Goal: Communication & Community: Answer question/provide support

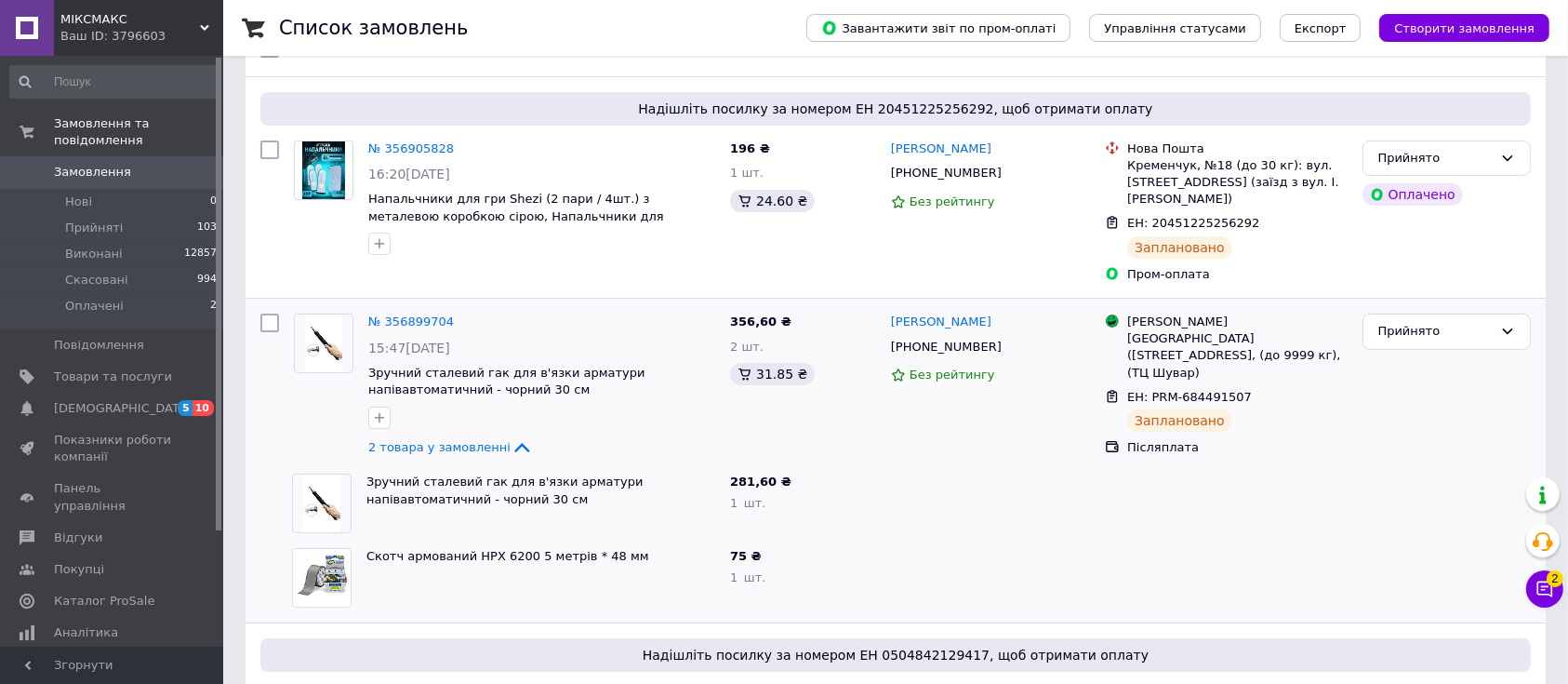
scroll to position [722, 0]
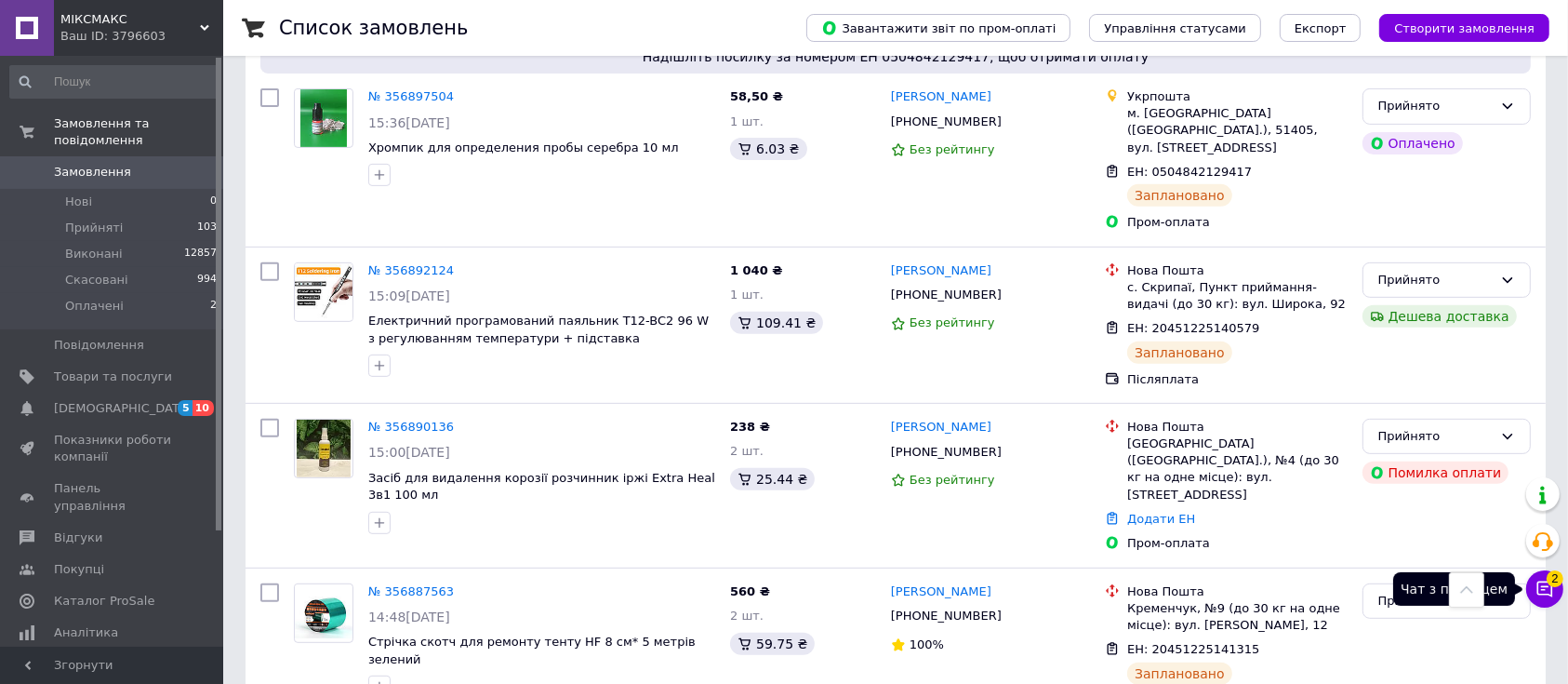
click at [1531, 578] on button "Чат з покупцем 2" at bounding box center [1544, 589] width 37 height 37
click at [1538, 583] on icon at bounding box center [1545, 590] width 16 height 16
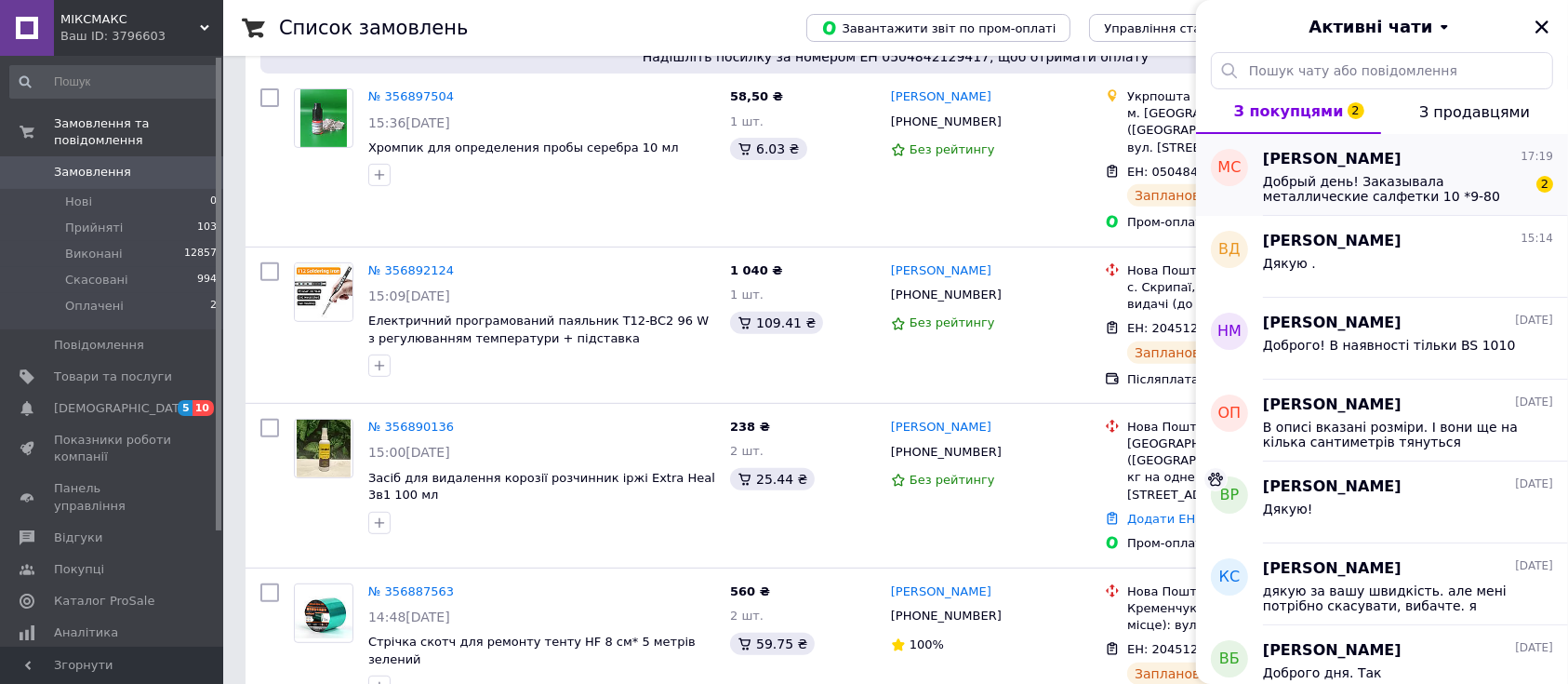
click at [1368, 190] on span "Добрый день! Заказывала металлические салфетки 10 *9-80 =98, а получила 5 шт на…" at bounding box center [1395, 189] width 264 height 30
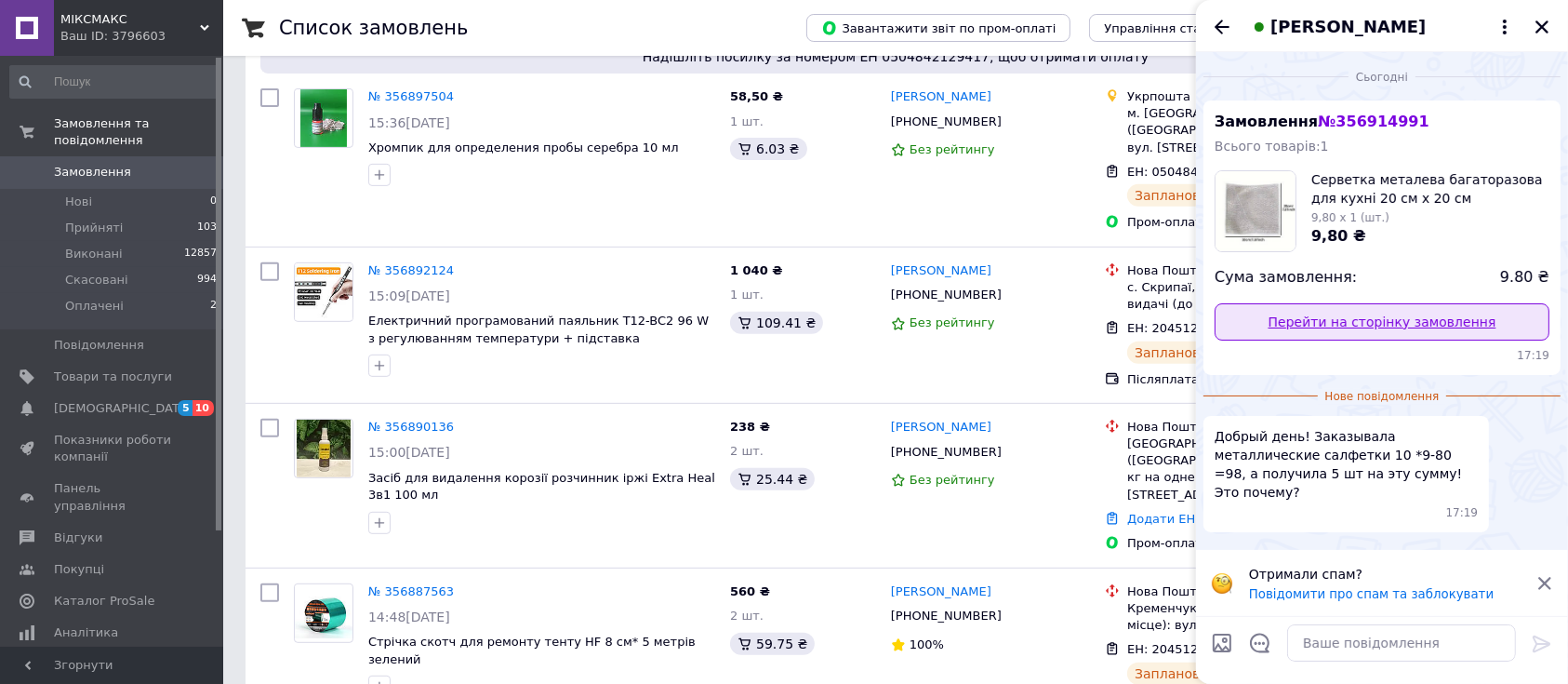
click at [1344, 316] on link "Перейти на сторінку замовлення" at bounding box center [1382, 321] width 335 height 37
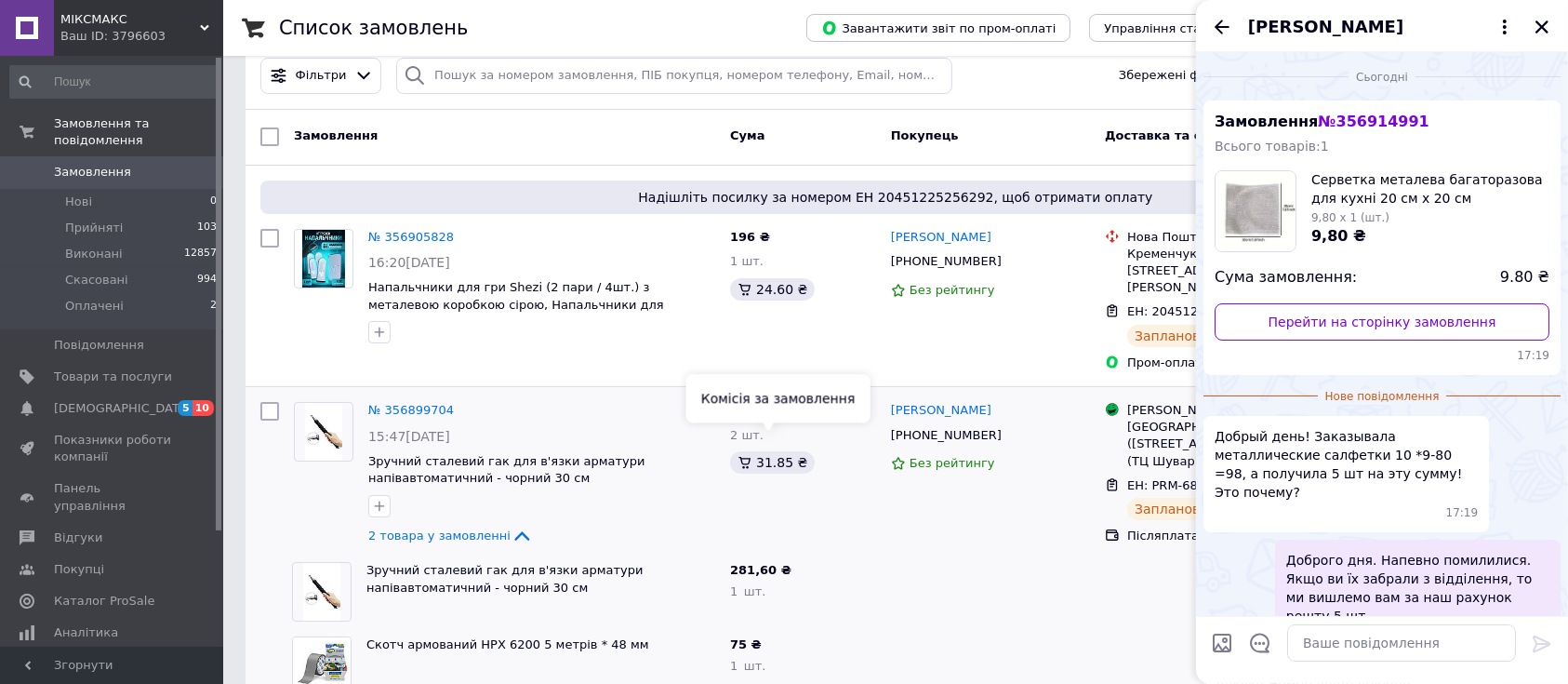
scroll to position [0, 0]
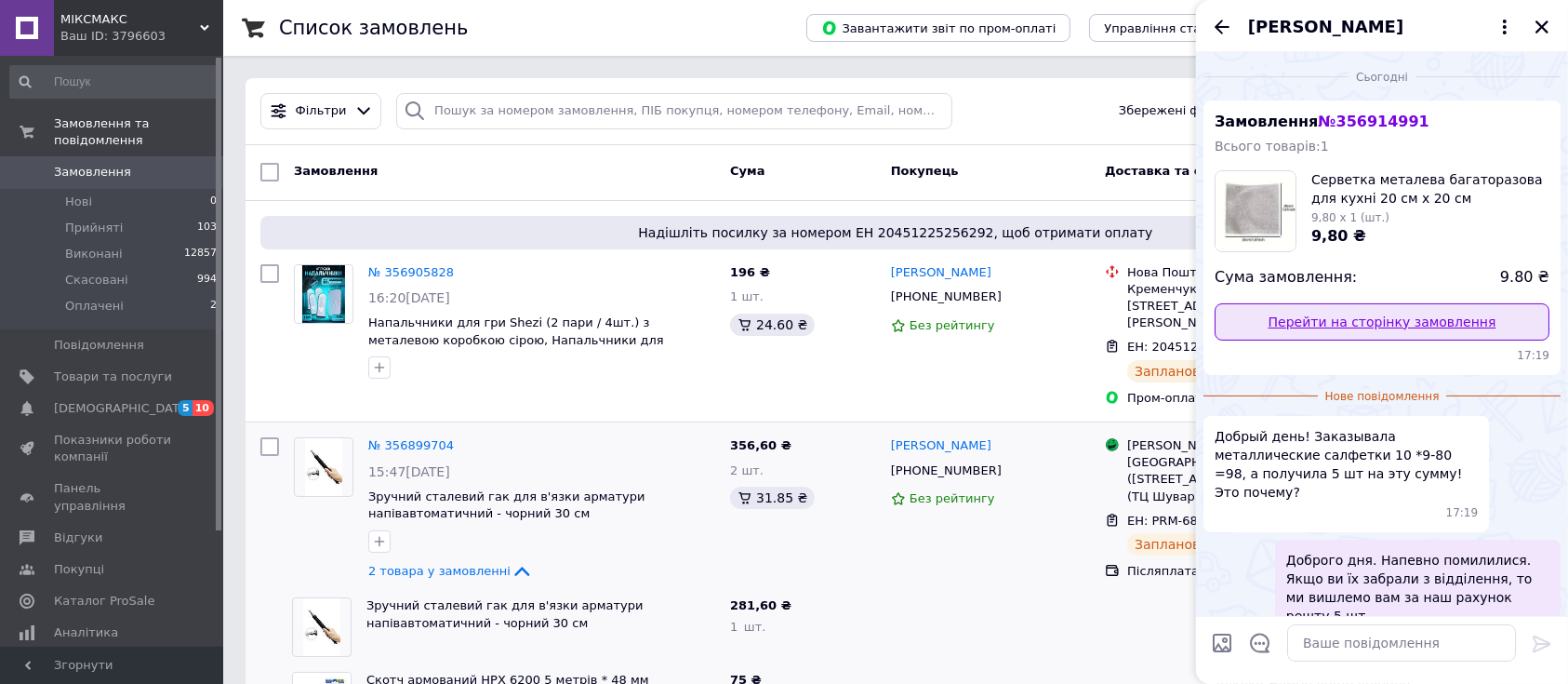
click at [1356, 329] on link "Перейти на сторінку замовлення" at bounding box center [1382, 321] width 335 height 37
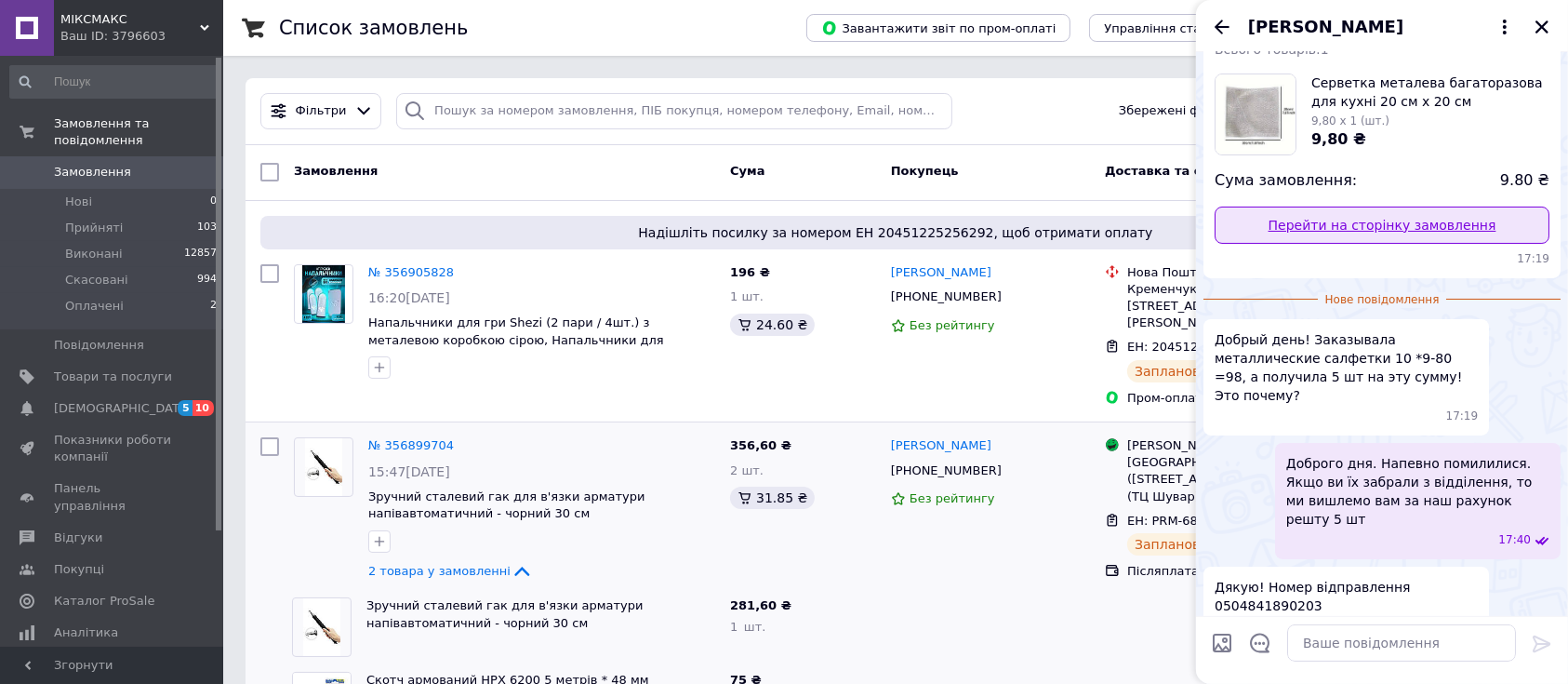
click at [1363, 226] on link "Перейти на сторінку замовлення" at bounding box center [1382, 225] width 335 height 37
click at [1364, 231] on link "Перейти на сторінку замовлення" at bounding box center [1382, 225] width 335 height 37
click at [1357, 225] on link "Перейти на сторінку замовлення" at bounding box center [1382, 225] width 335 height 37
click at [1548, 25] on icon "Закрити" at bounding box center [1542, 28] width 17 height 17
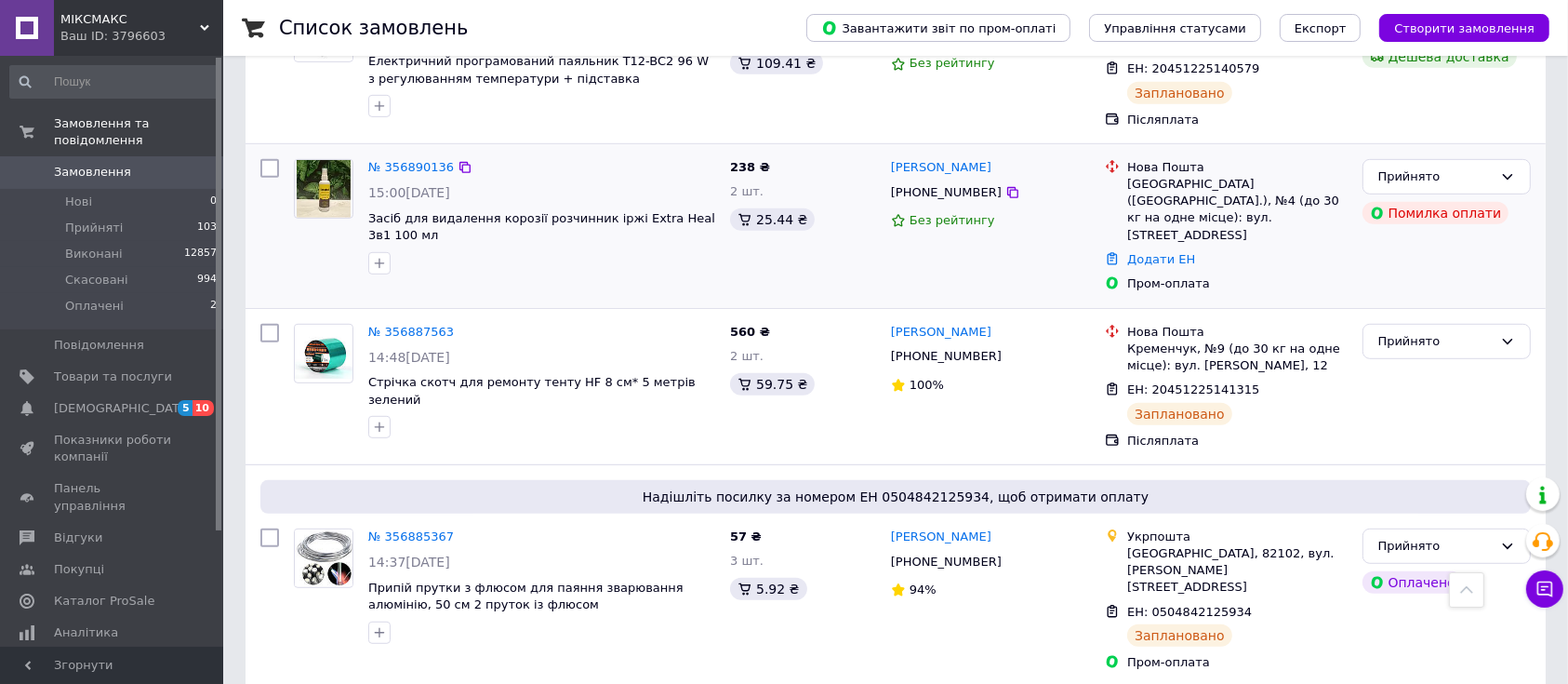
scroll to position [992, 0]
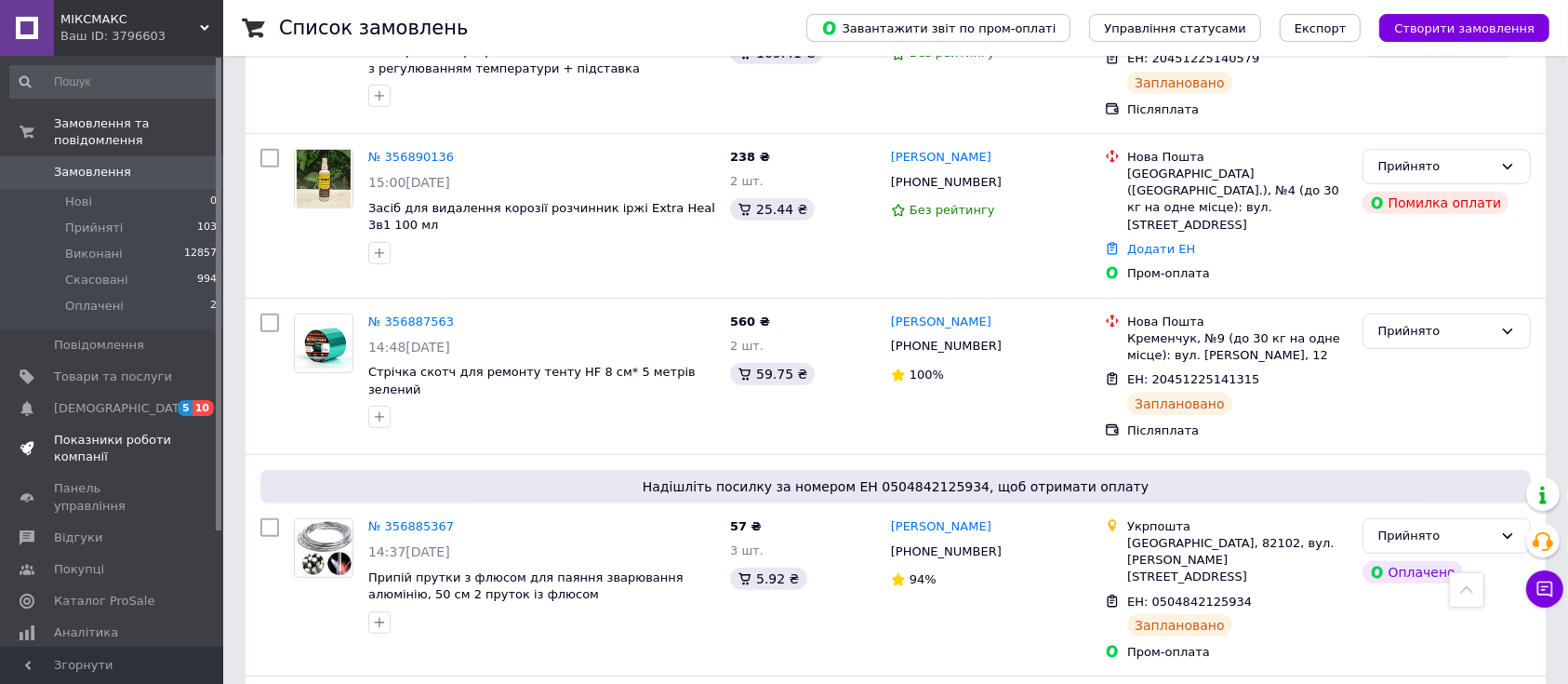
click at [138, 432] on span "Показники роботи компанії" at bounding box center [113, 448] width 118 height 33
click at [138, 617] on link "Аналітика" at bounding box center [113, 633] width 228 height 31
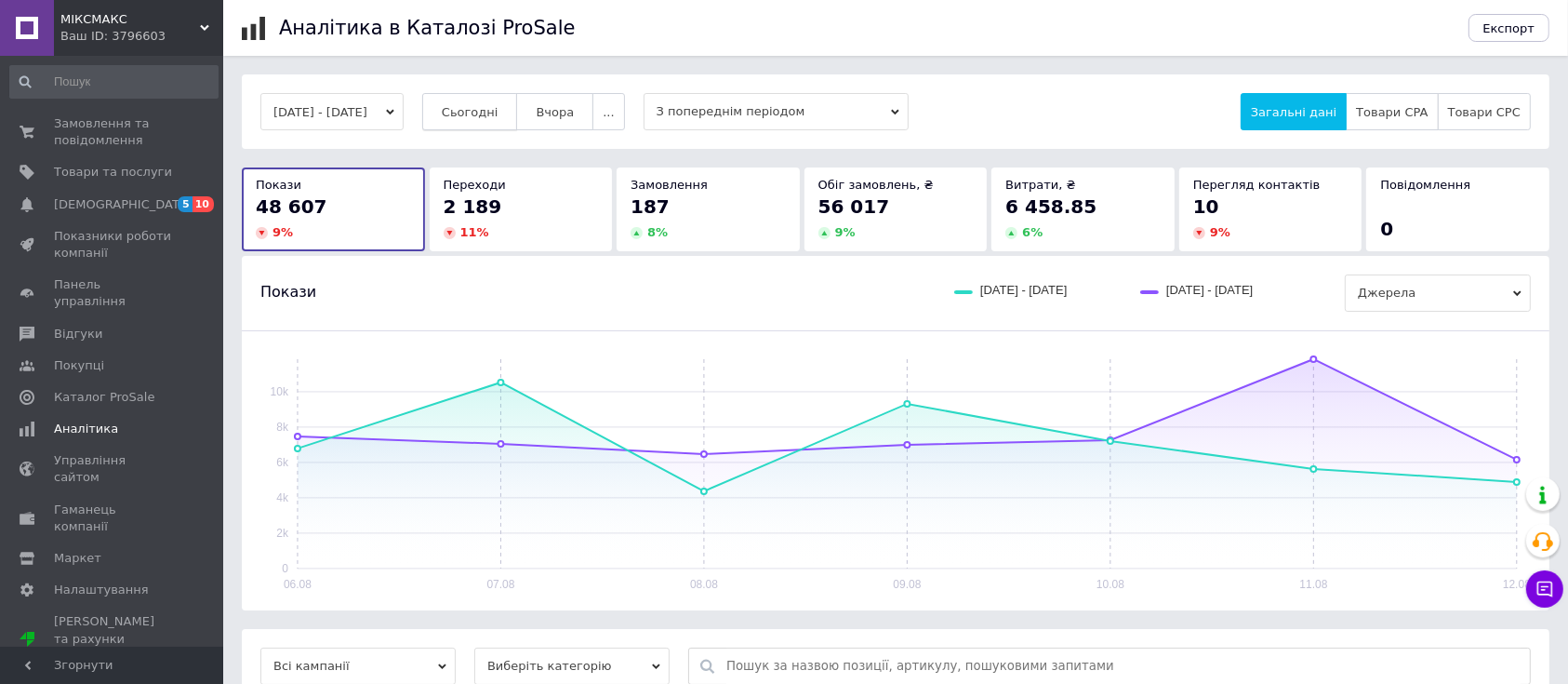
click at [493, 123] on button "Сьогодні" at bounding box center [470, 111] width 96 height 37
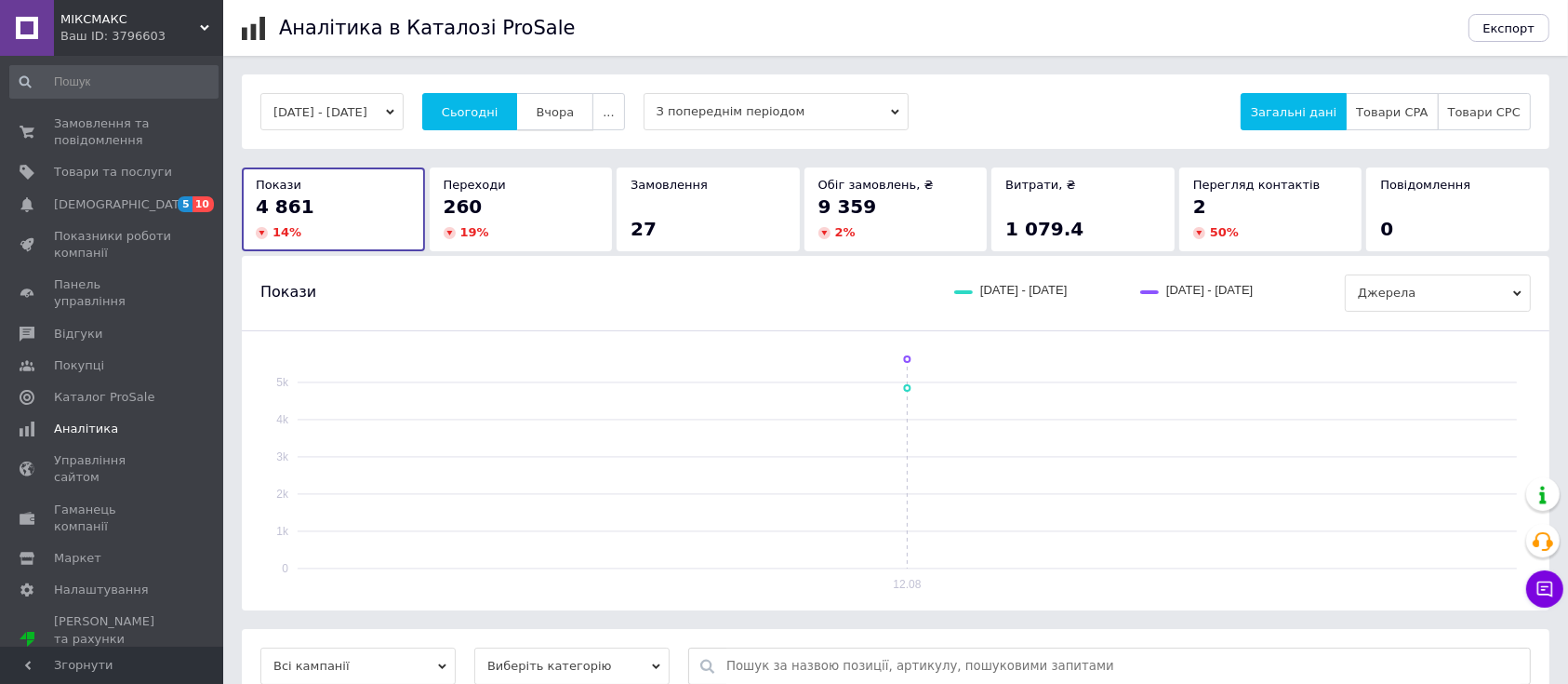
click at [560, 115] on span "Вчора" at bounding box center [555, 111] width 38 height 14
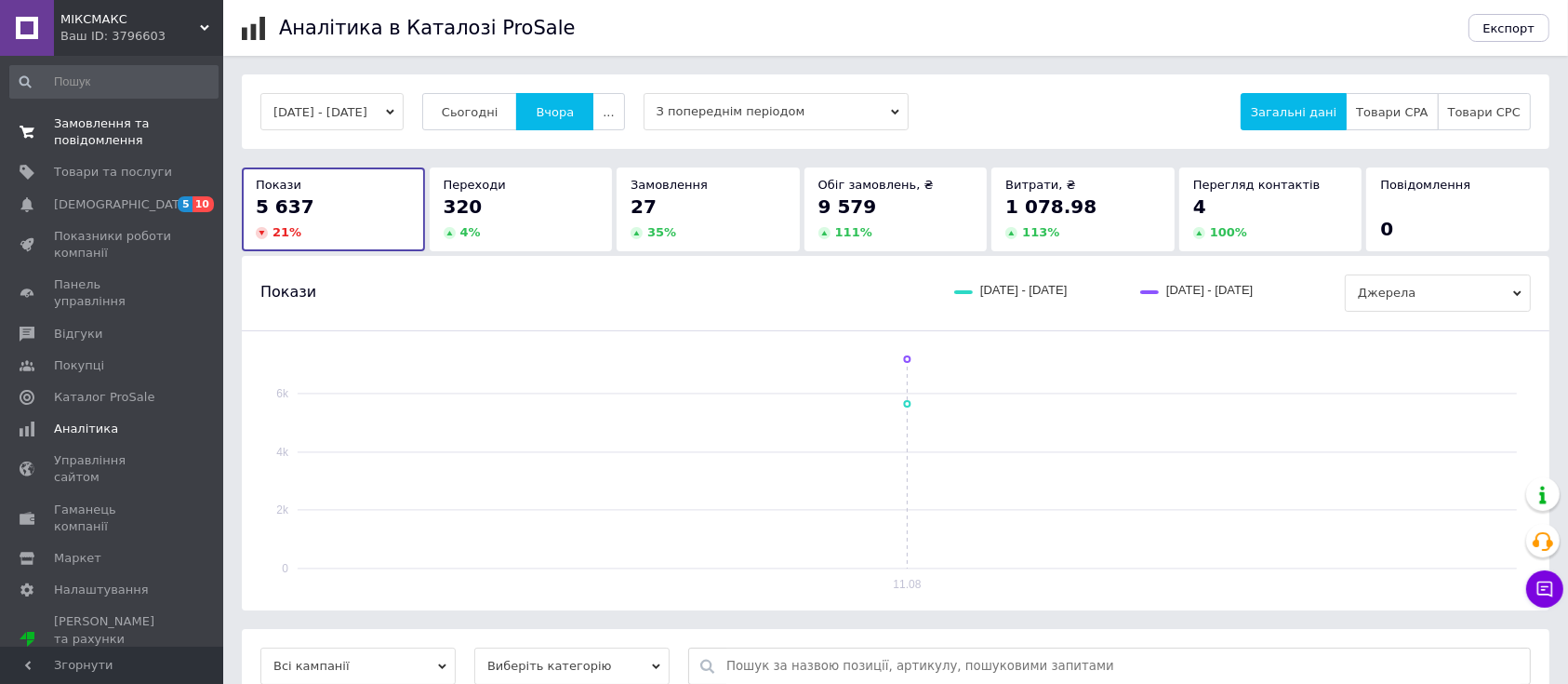
click at [67, 115] on span "Замовлення та повідомлення" at bounding box center [113, 131] width 118 height 33
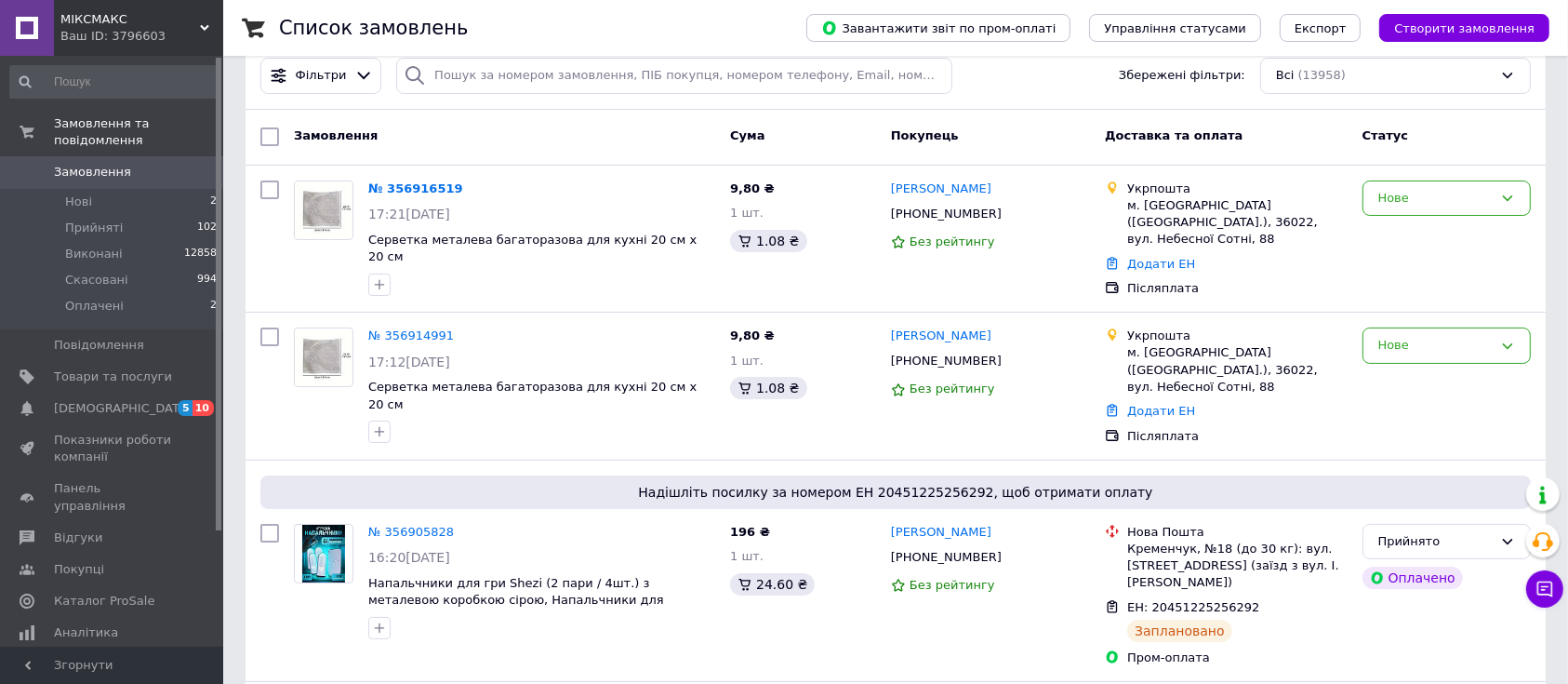
scroll to position [496, 0]
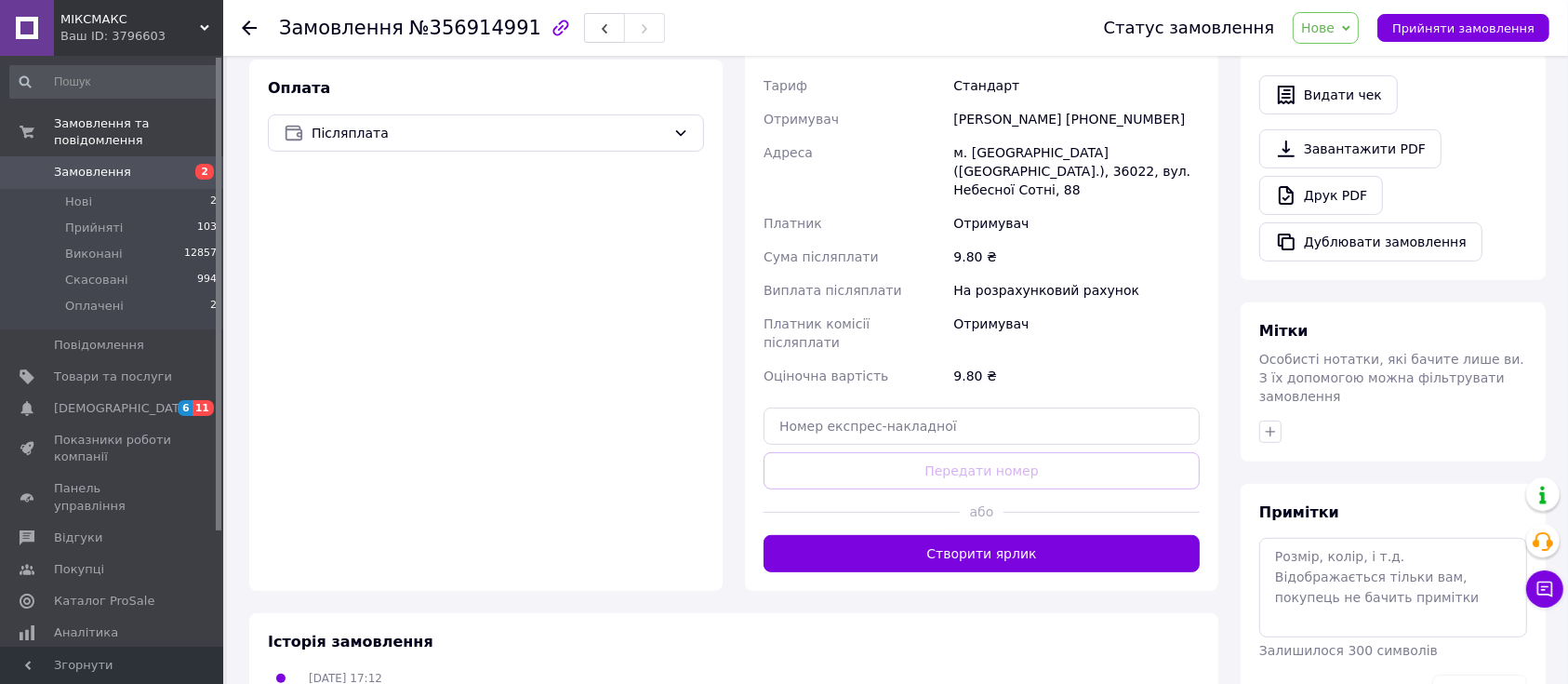
scroll to position [124, 0]
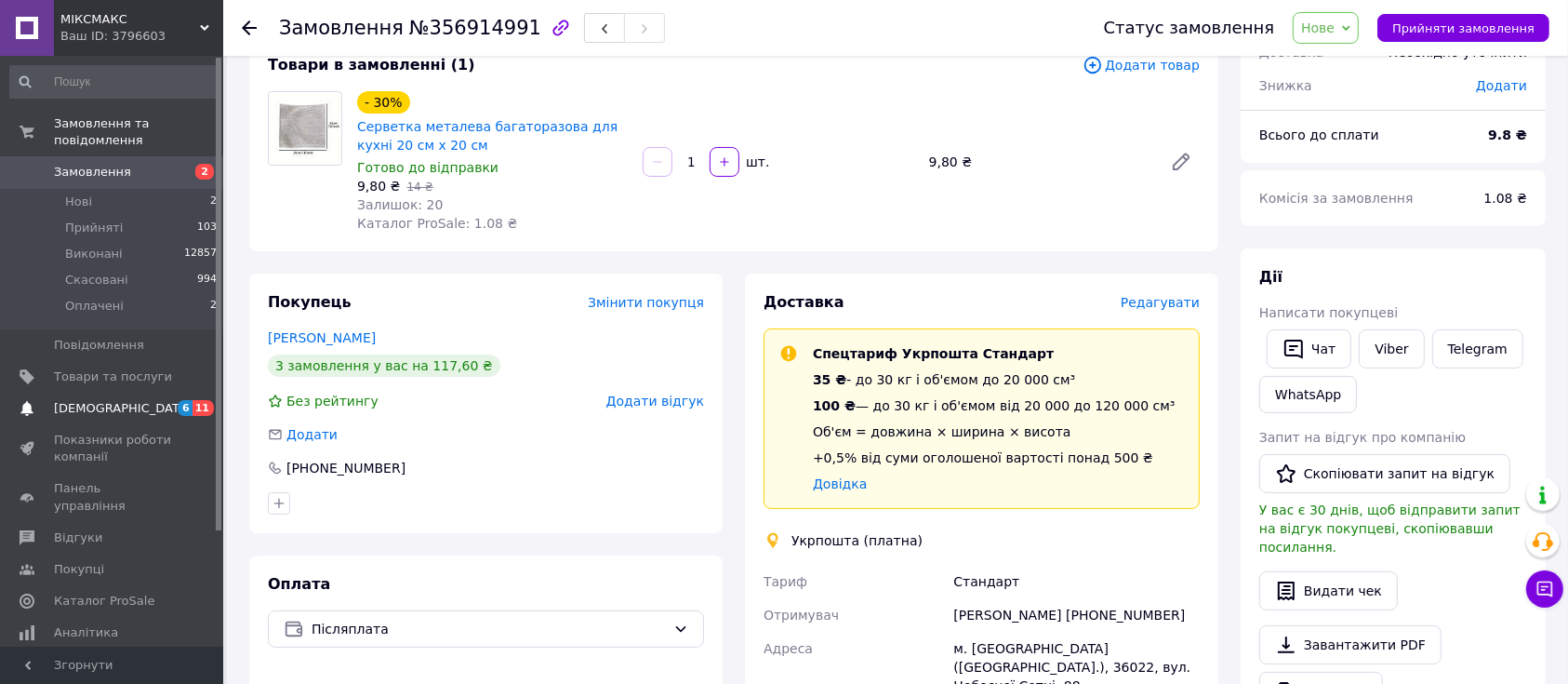
click at [178, 400] on span "6 11" at bounding box center [198, 409] width 51 height 17
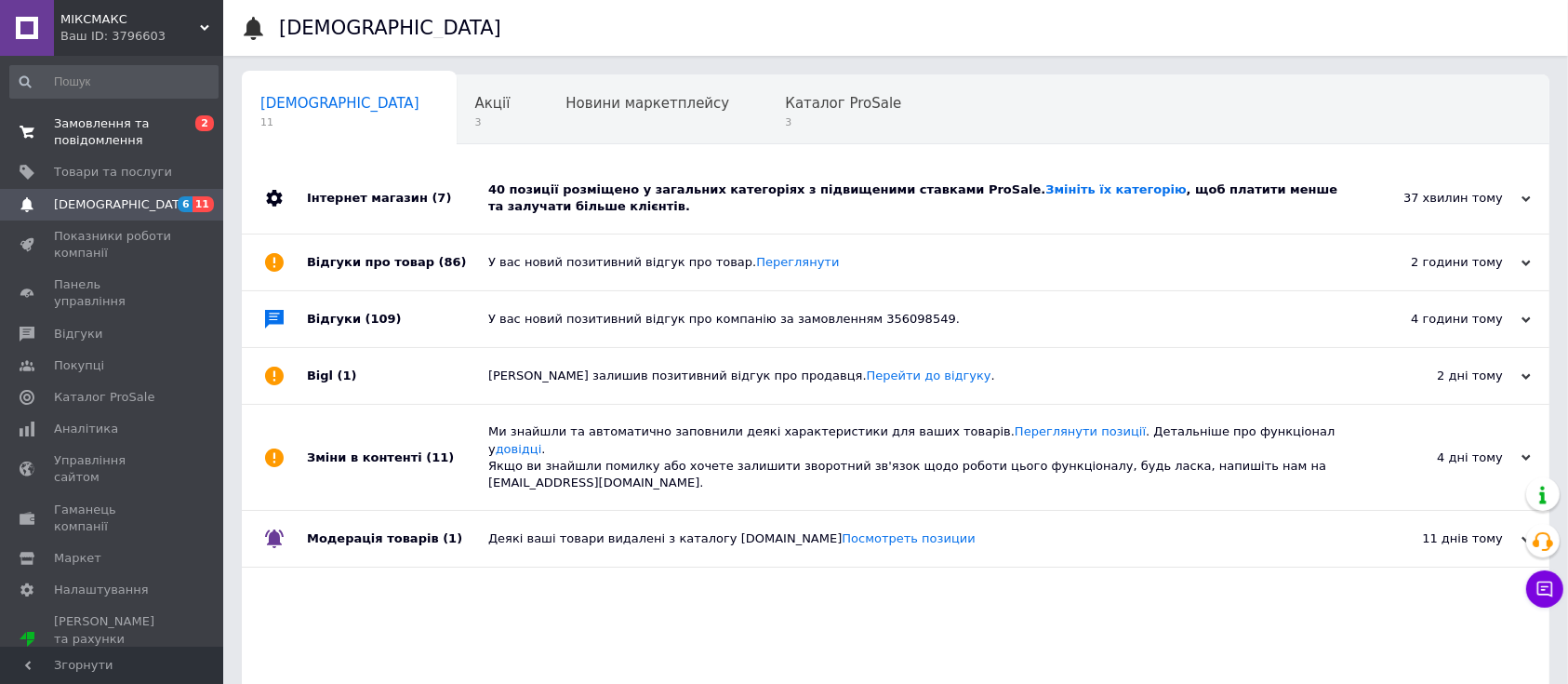
click at [136, 128] on span "Замовлення та повідомлення" at bounding box center [113, 131] width 118 height 33
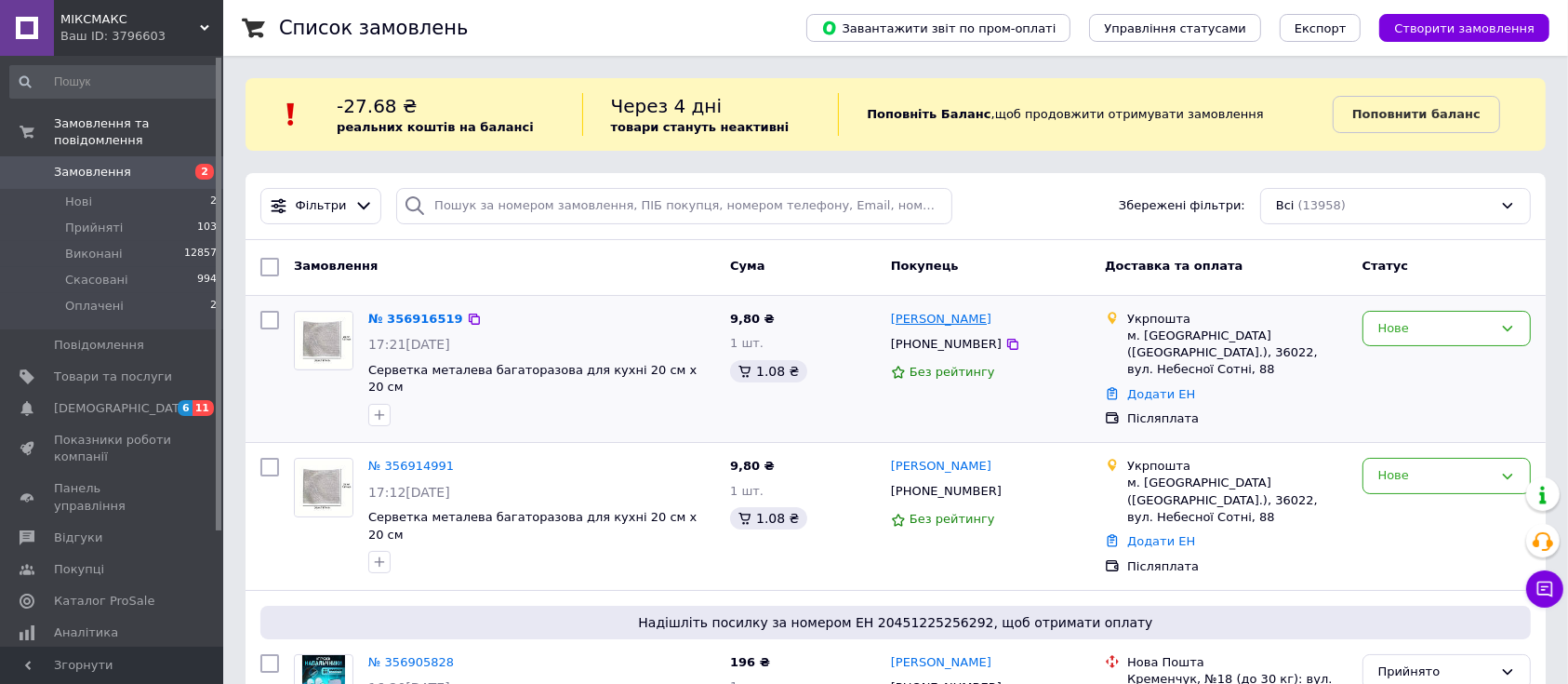
click at [939, 319] on link "[PERSON_NAME]" at bounding box center [942, 319] width 101 height 18
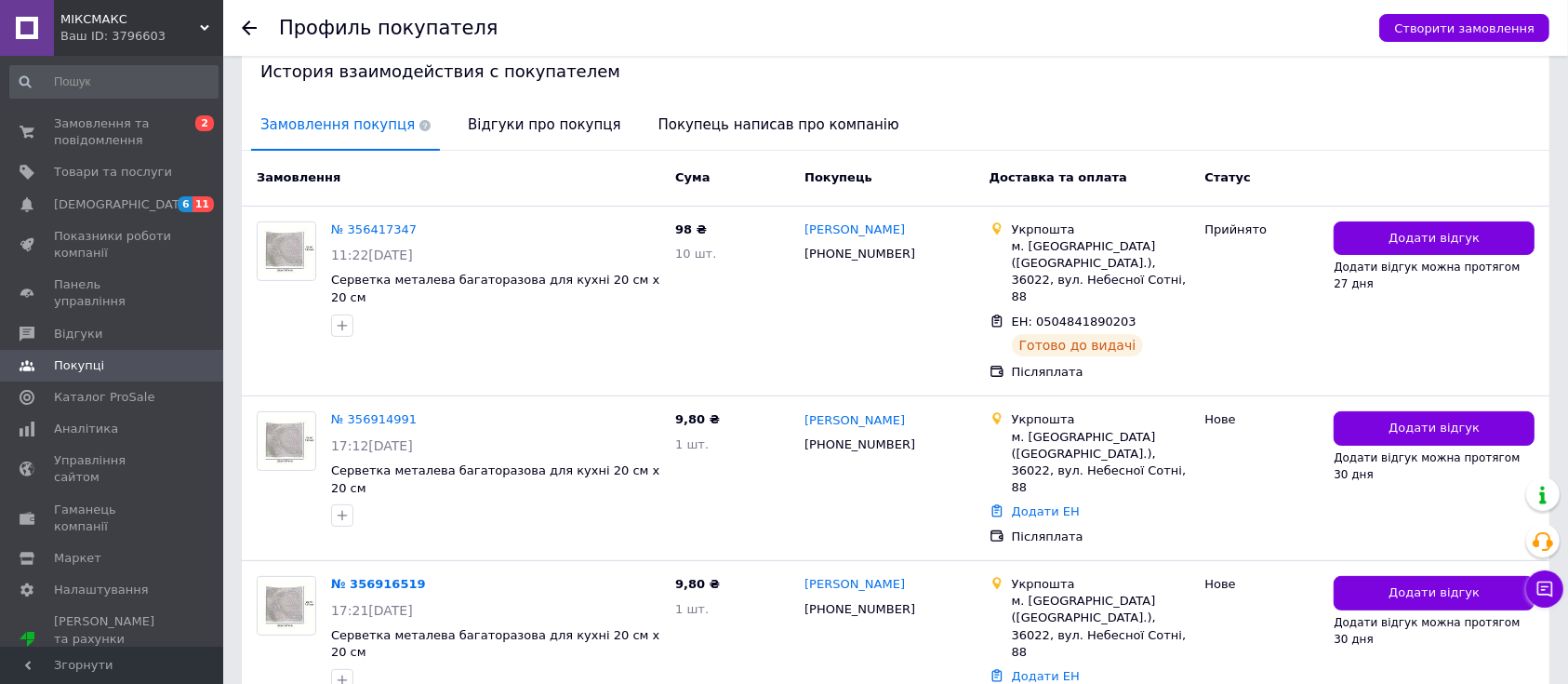
scroll to position [394, 0]
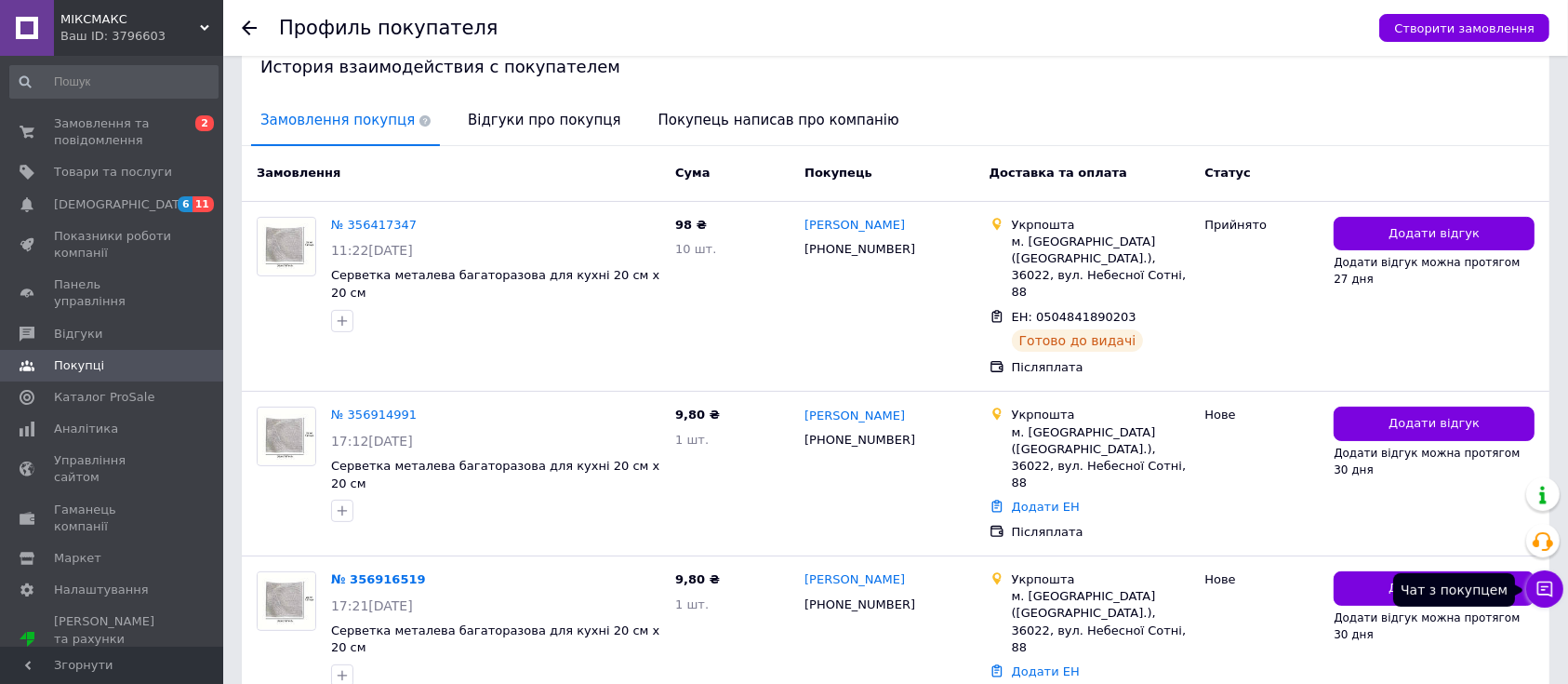
click at [1556, 590] on button "Чат з покупцем" at bounding box center [1544, 589] width 37 height 37
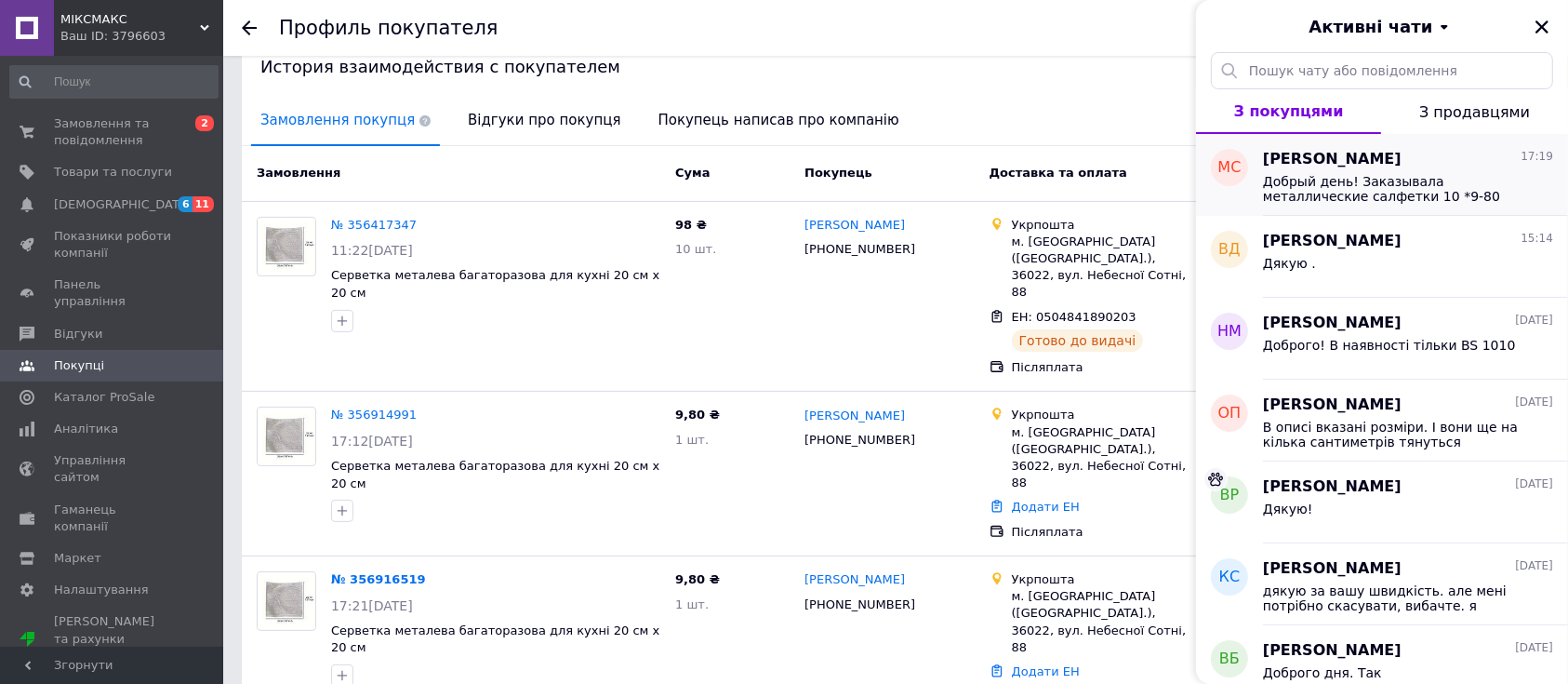
click at [1354, 201] on span "Добрый день! Заказывала металлические салфетки 10 *9-80 =98, а получила 5 шт на…" at bounding box center [1395, 189] width 264 height 30
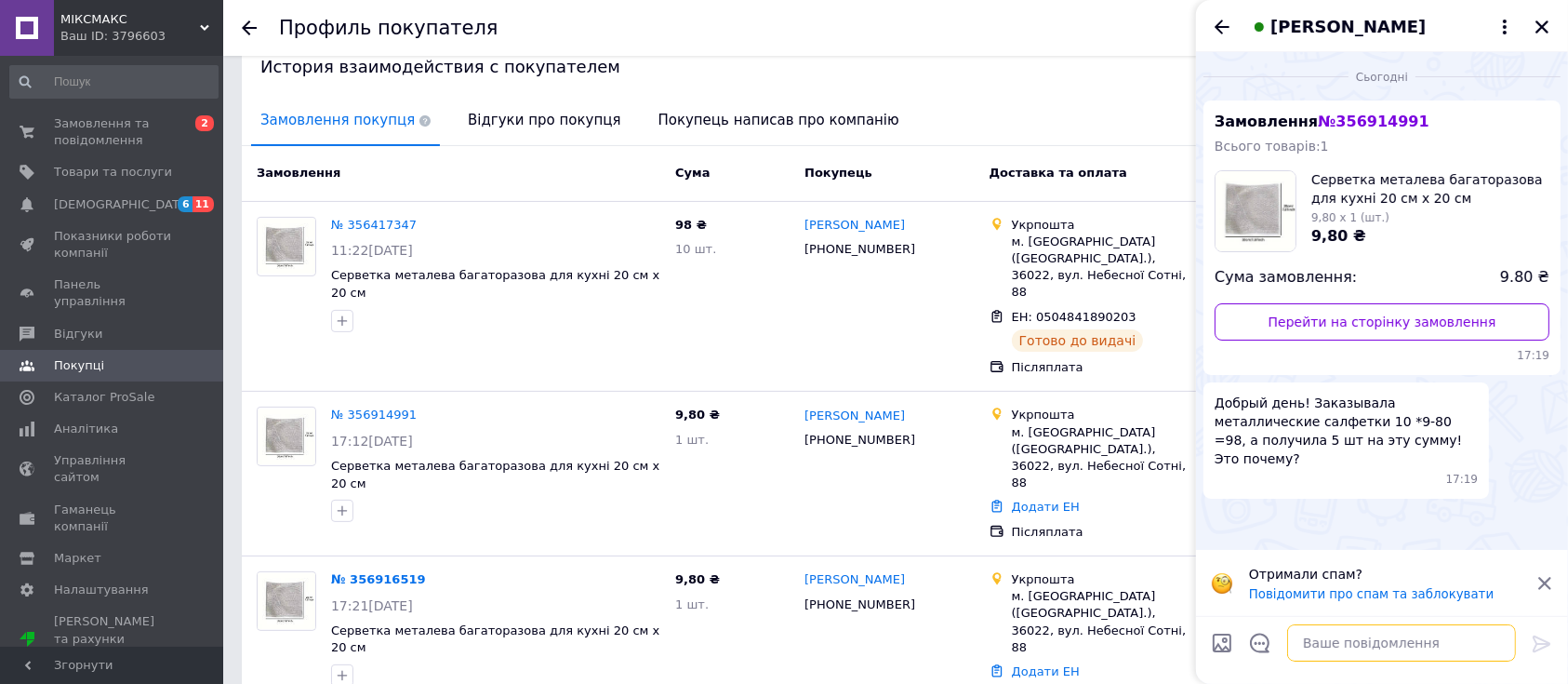
click at [1302, 634] on textarea at bounding box center [1401, 643] width 228 height 37
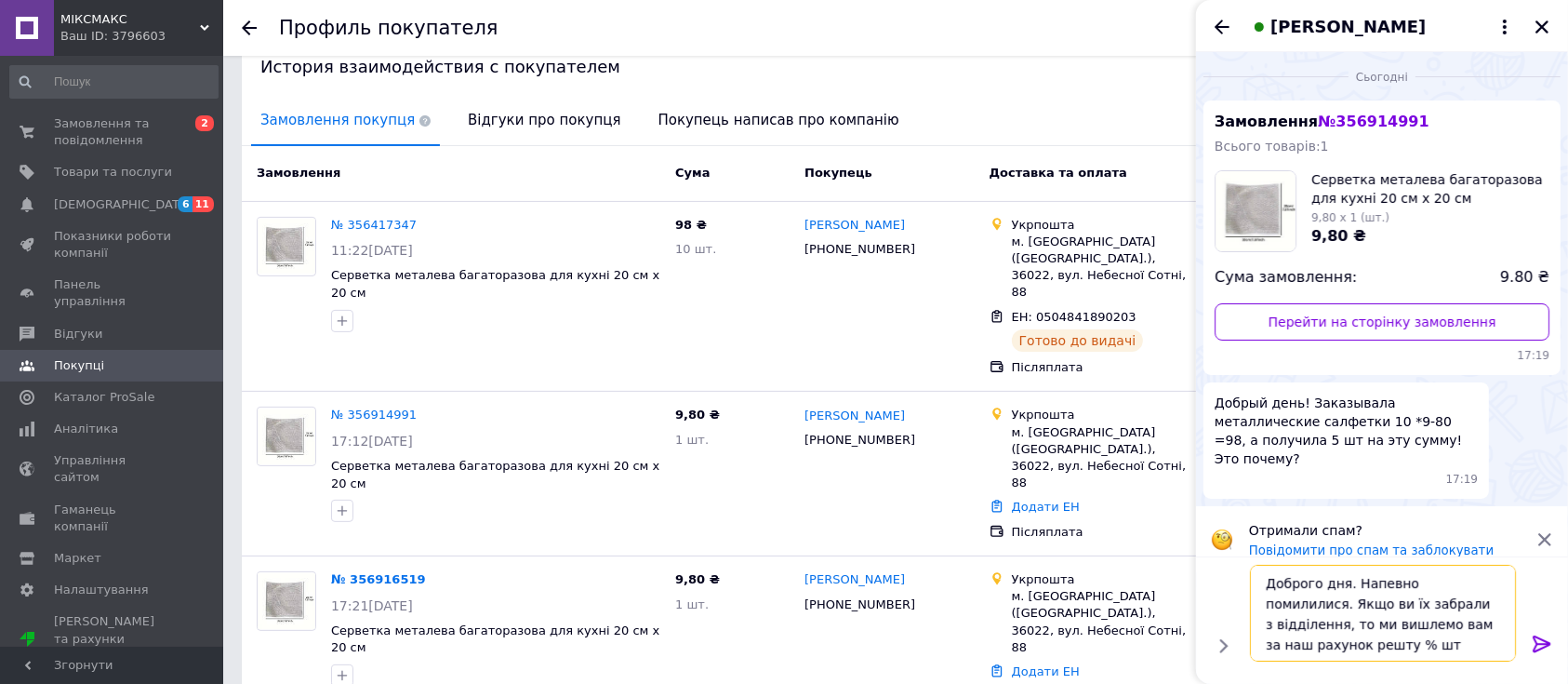
click at [1499, 627] on textarea "Доброго дня. Напевно помилилися. Якщо ви їх забрали з відділення, то ми вишлемо…" at bounding box center [1382, 614] width 266 height 97
type textarea "Доброго дня. Напевно помилилися. Якщо ви їх забрали з відділення, то ми вишлемо…"
click at [1537, 644] on icon at bounding box center [1541, 644] width 18 height 17
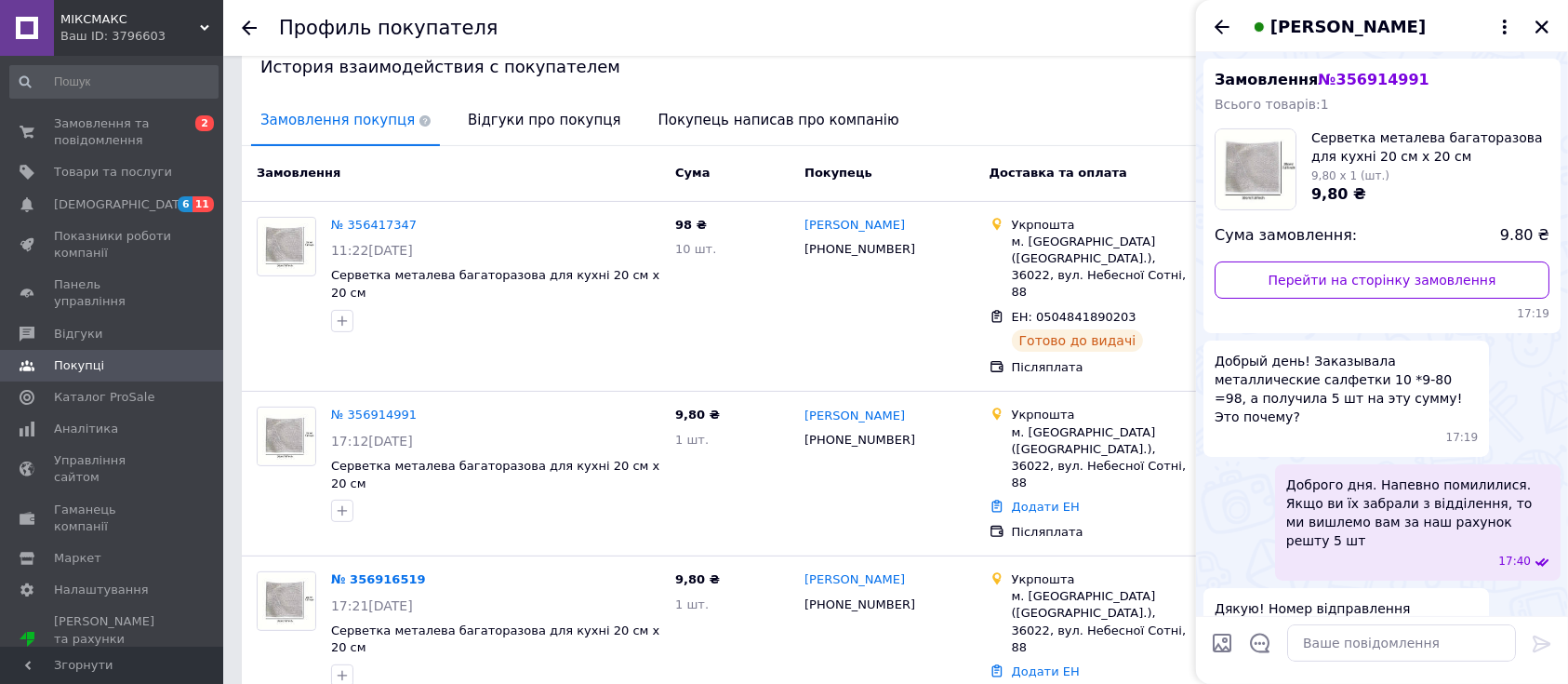
scroll to position [62, 0]
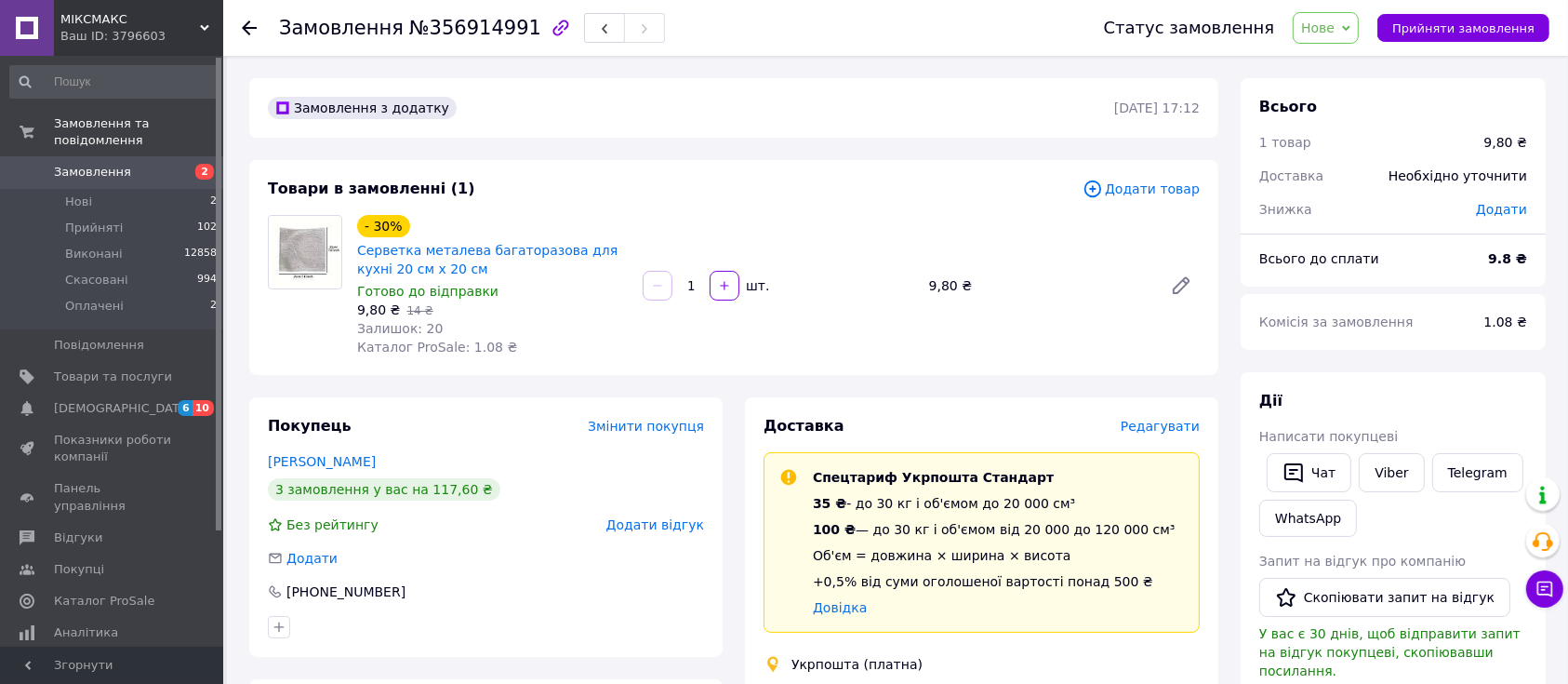
click at [403, 493] on div "3 замовлення у вас на 117,60 ₴" at bounding box center [384, 489] width 232 height 22
click at [305, 458] on link "[PERSON_NAME]" at bounding box center [321, 462] width 108 height 15
click at [305, 458] on html "МІКСМАКС Ваш ID: 3796603 Сайт МІКСМАКС Кабінет покупця Перевірити стан системи …" at bounding box center [784, 686] width 1568 height 1373
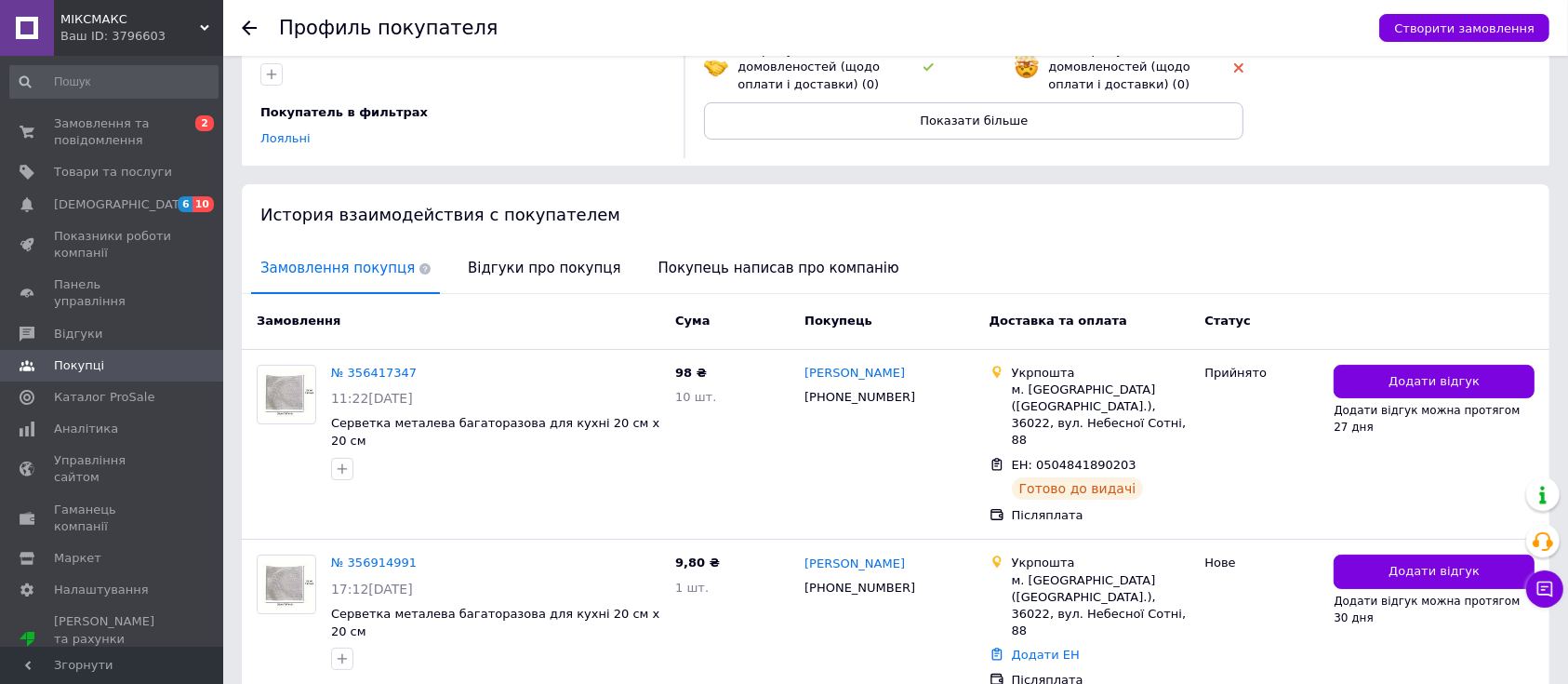
scroll to position [248, 0]
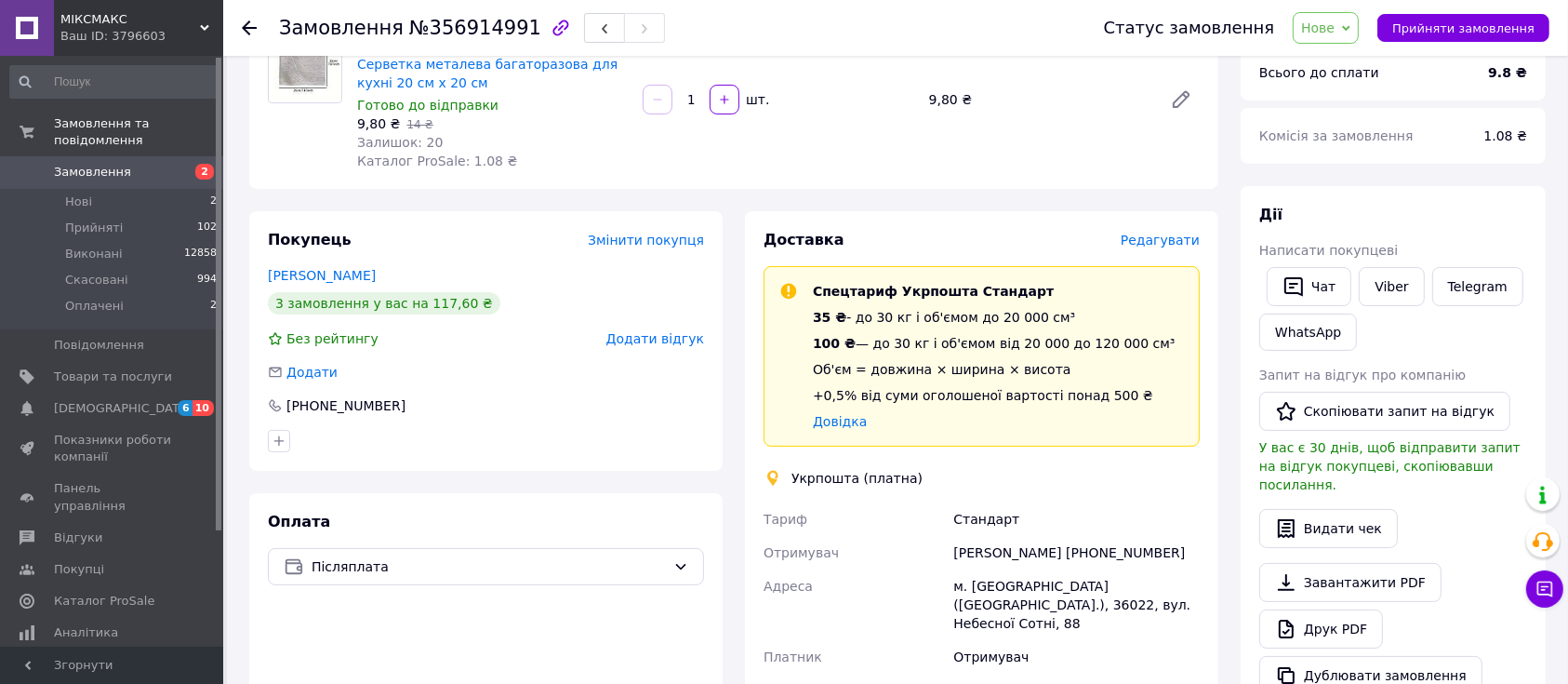
scroll to position [152, 0]
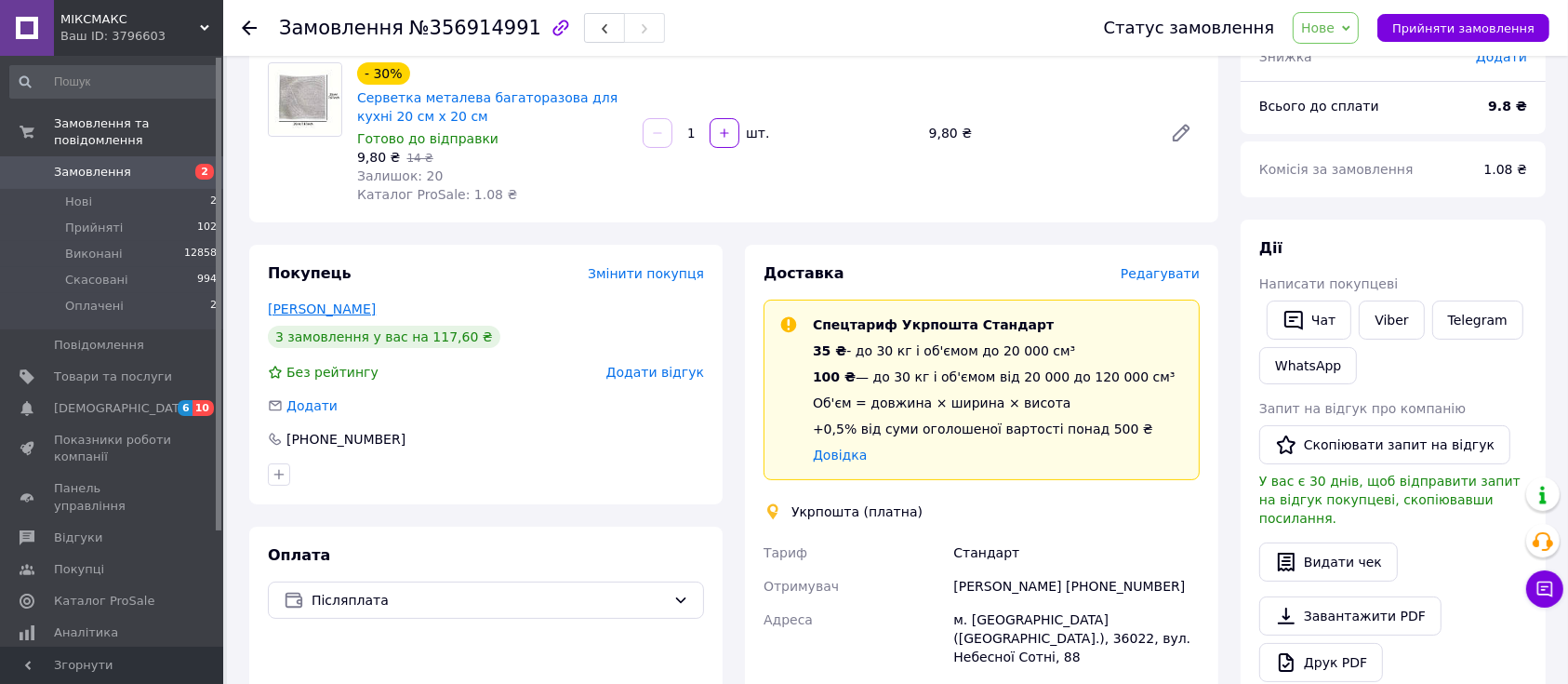
click at [290, 310] on link "[PERSON_NAME]" at bounding box center [321, 310] width 108 height 15
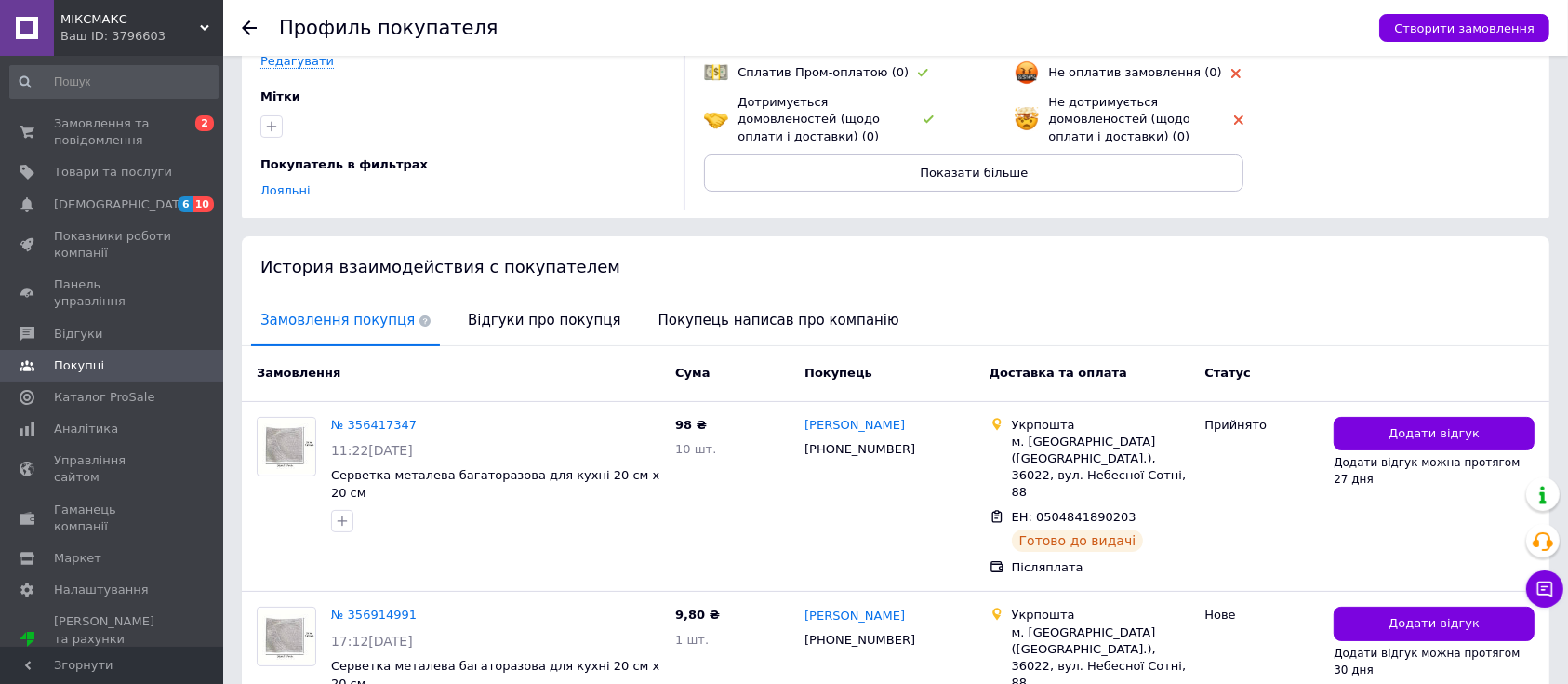
scroll to position [248, 0]
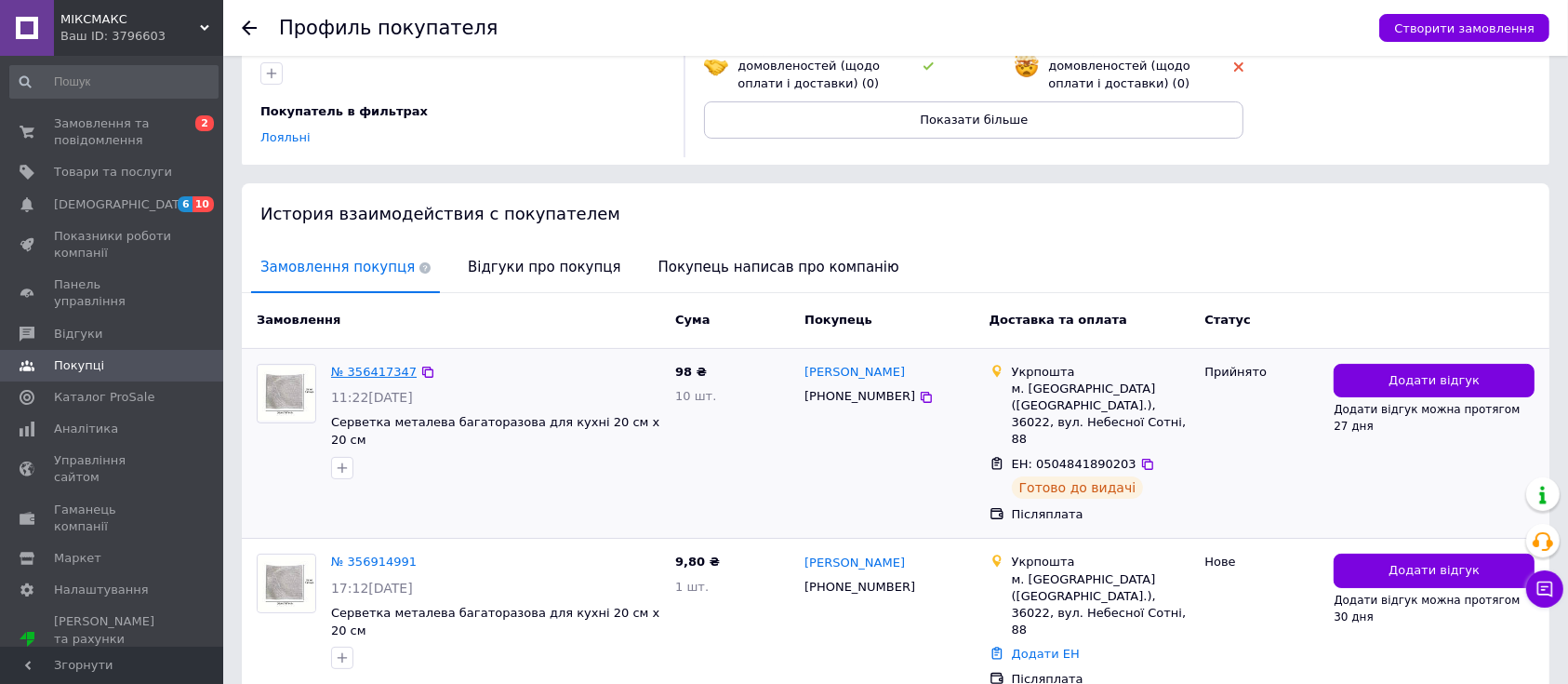
click at [372, 372] on div "№ 356417347" at bounding box center [374, 372] width 89 height 21
drag, startPoint x: 1012, startPoint y: 397, endPoint x: 1042, endPoint y: 401, distance: 30.3
click at [1042, 401] on div "м. [GEOGRAPHIC_DATA] ([GEOGRAPHIC_DATA].), 36022, вул. Небесної Сотні, 88" at bounding box center [1102, 414] width 179 height 68
copy div "36022"
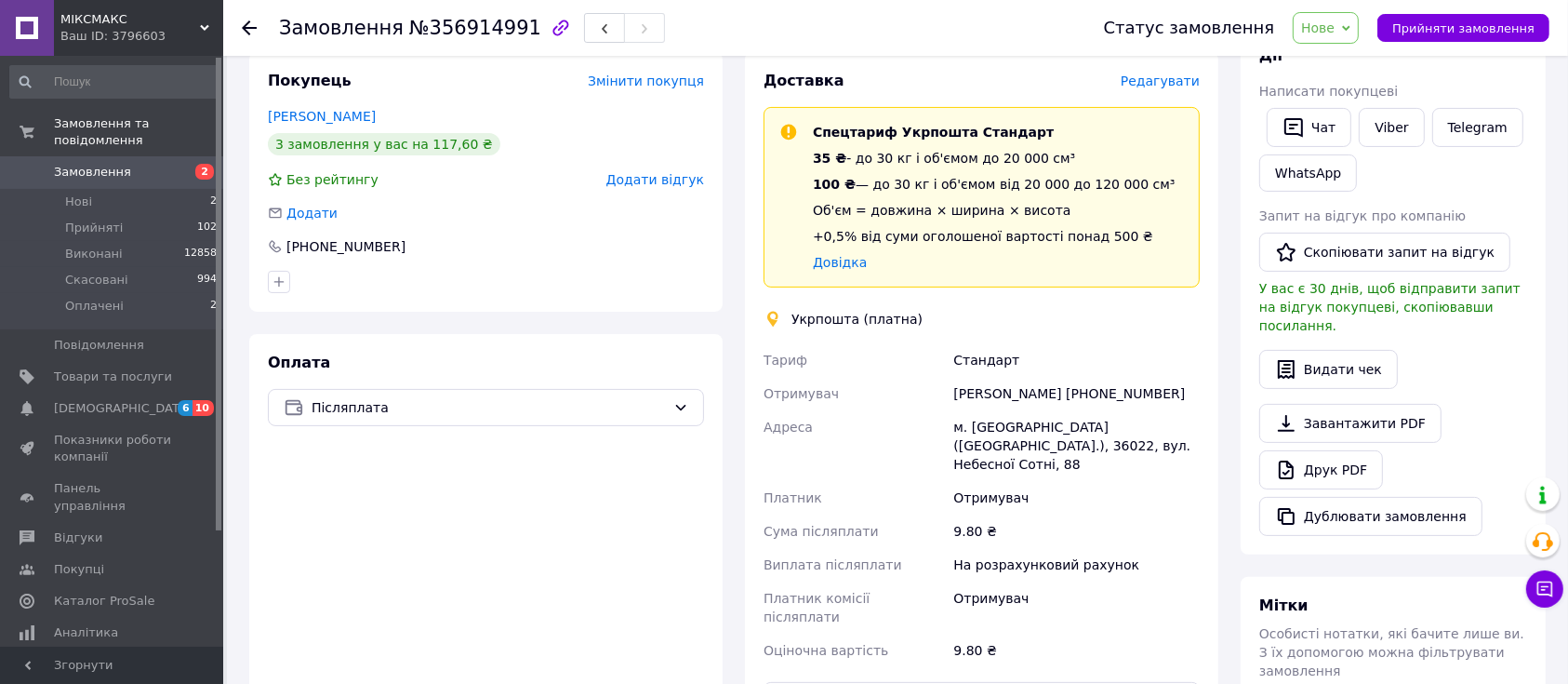
scroll to position [372, 0]
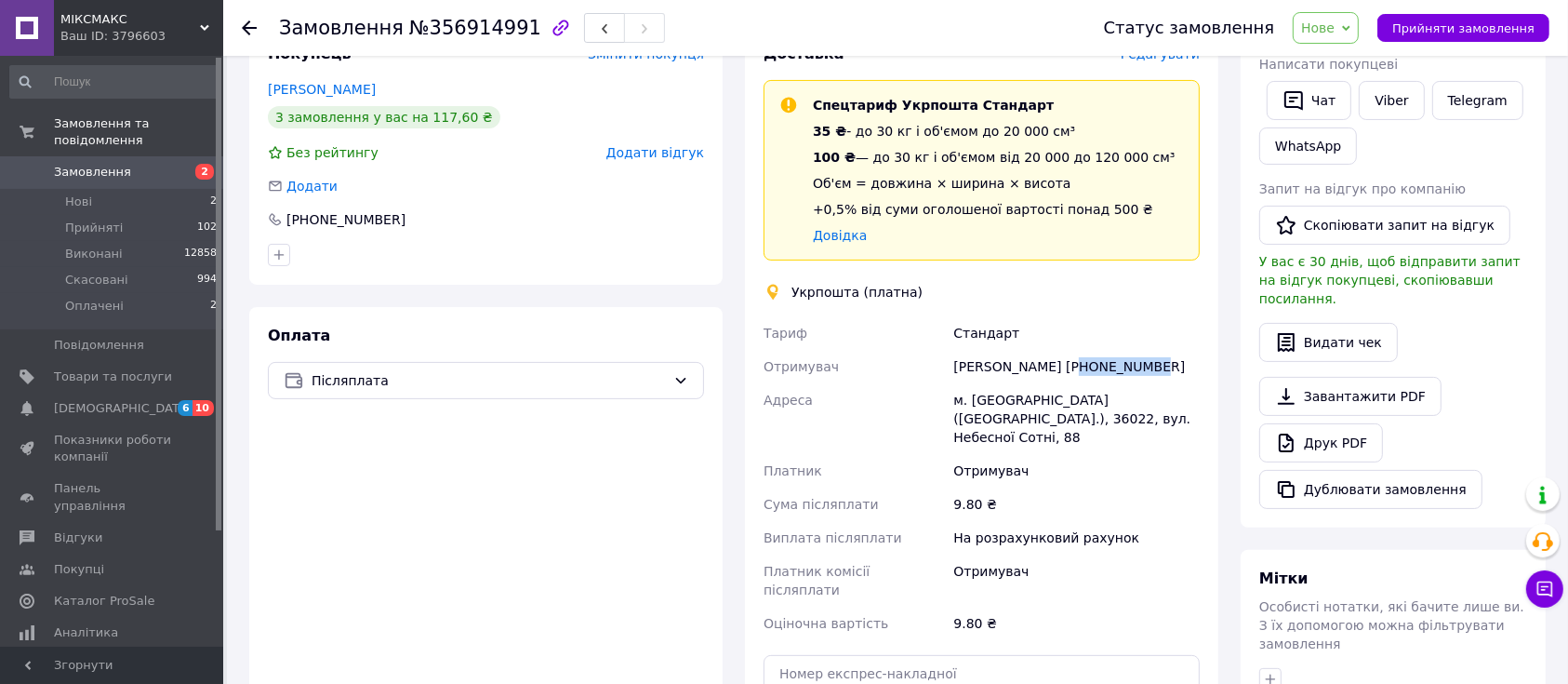
drag, startPoint x: 1069, startPoint y: 368, endPoint x: 1138, endPoint y: 369, distance: 69.0
click at [1138, 369] on div "[PERSON_NAME] [PHONE_NUMBER]" at bounding box center [1076, 366] width 254 height 33
copy div "0503043211"
click at [1182, 406] on div "м. [GEOGRAPHIC_DATA] ([GEOGRAPHIC_DATA].), 36022, вул. Небесної Сотні, 88" at bounding box center [1076, 419] width 254 height 70
